Goal: Find specific page/section: Find specific page/section

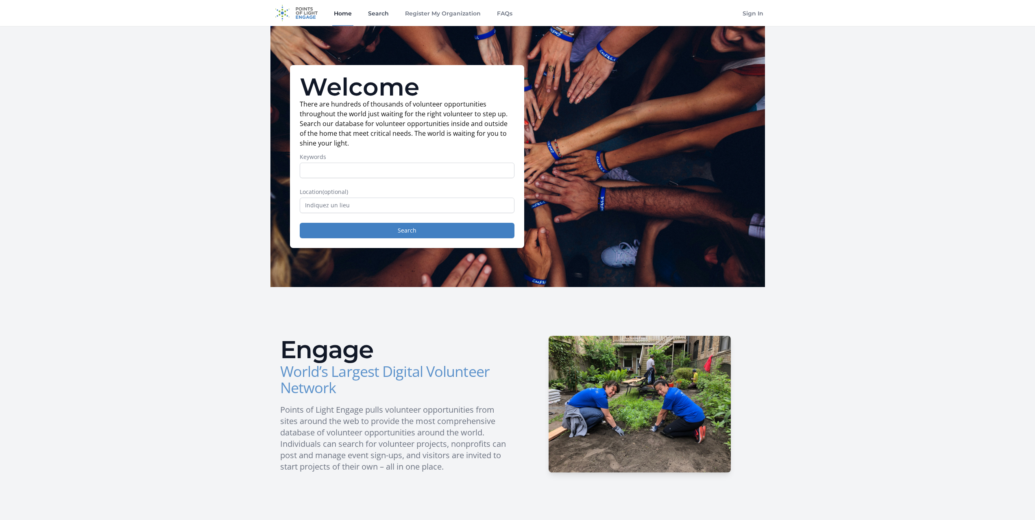
click at [378, 8] on link "Search" at bounding box center [378, 13] width 24 height 26
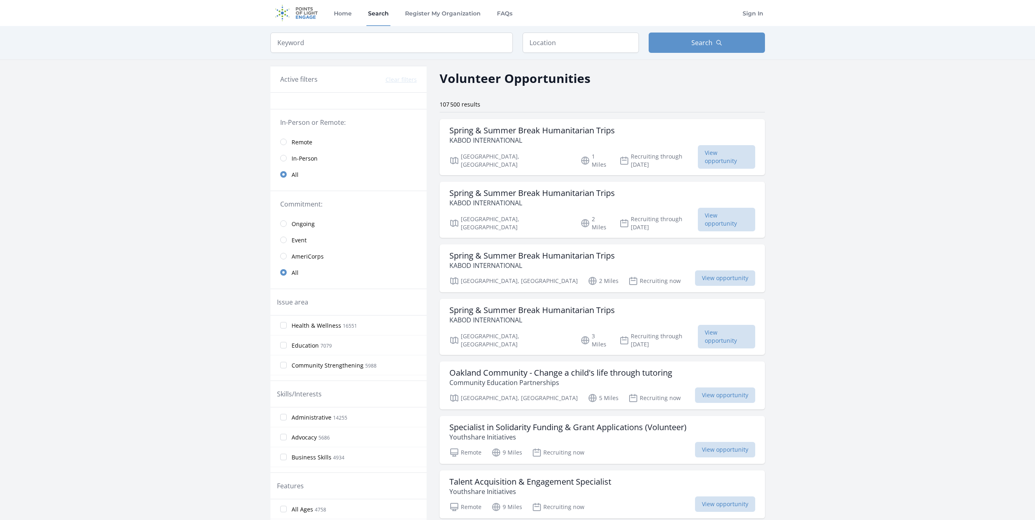
click at [298, 13] on img at bounding box center [296, 13] width 52 height 26
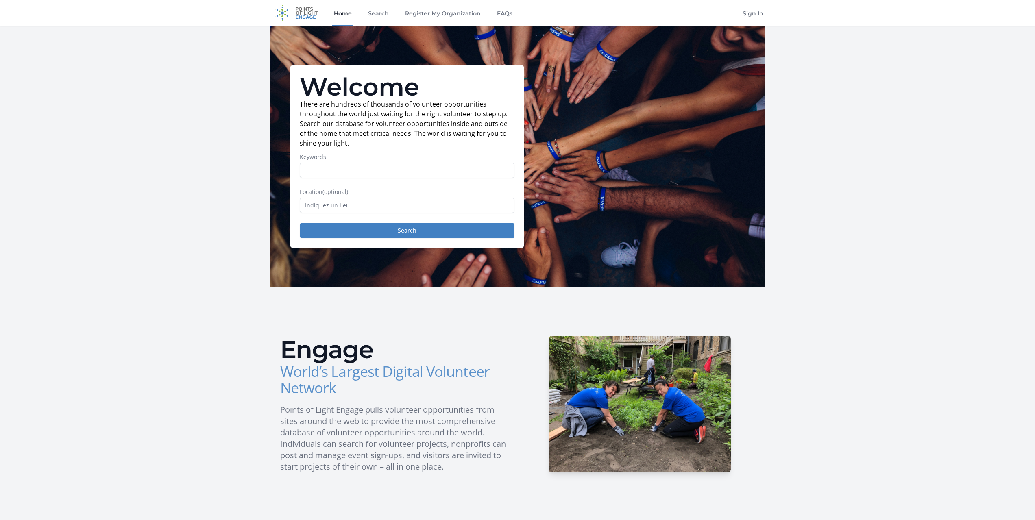
click at [336, 10] on link "Home" at bounding box center [342, 13] width 21 height 26
click at [375, 14] on link "Search" at bounding box center [378, 13] width 24 height 26
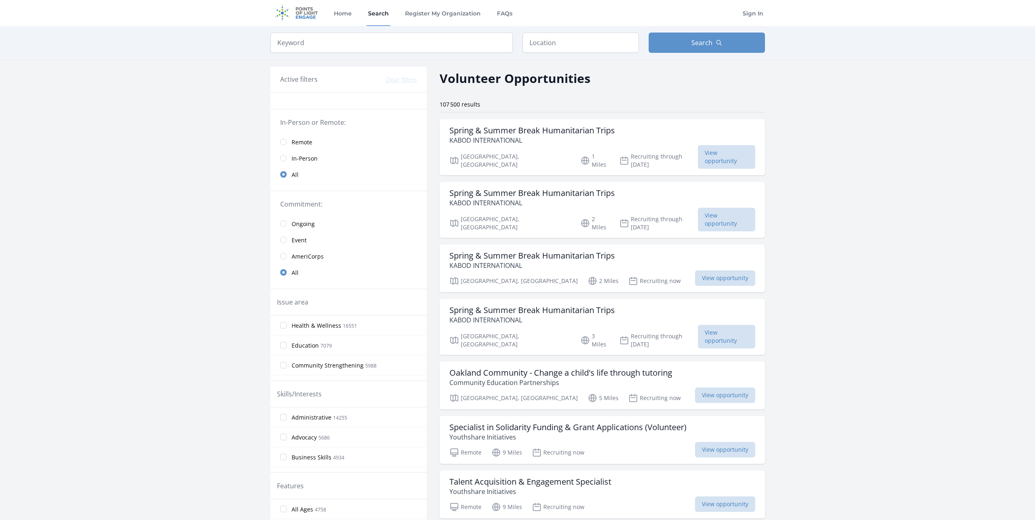
drag, startPoint x: 444, startPoint y: 77, endPoint x: 580, endPoint y: 85, distance: 136.8
click at [580, 85] on h2 "Volunteer Opportunities" at bounding box center [514, 78] width 151 height 18
click at [589, 77] on div "Volunteer Opportunities" at bounding box center [601, 78] width 325 height 18
drag, startPoint x: 589, startPoint y: 77, endPoint x: 454, endPoint y: 71, distance: 134.7
click at [454, 71] on div "Volunteer Opportunities" at bounding box center [601, 78] width 325 height 18
